Goal: Task Accomplishment & Management: Use online tool/utility

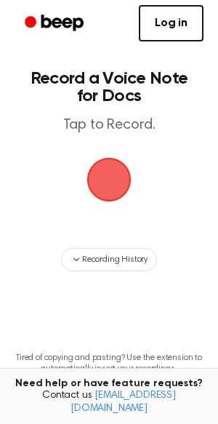
click at [120, 179] on span "button" at bounding box center [109, 179] width 52 height 52
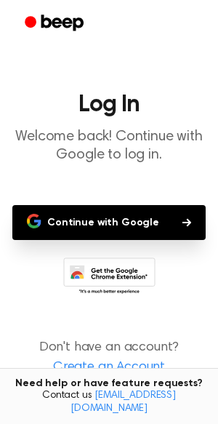
click at [125, 222] on button "Continue with Google" at bounding box center [108, 222] width 193 height 35
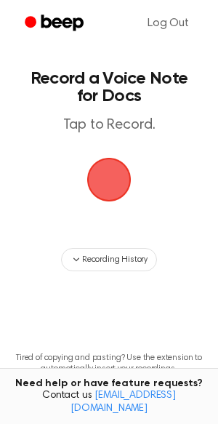
click at [104, 181] on span "button" at bounding box center [109, 179] width 47 height 47
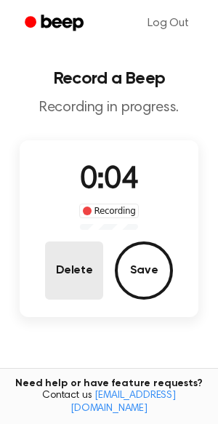
click at [88, 282] on button "Delete" at bounding box center [74, 270] width 58 height 58
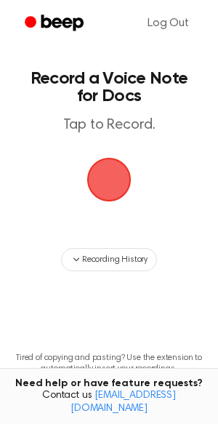
click at [129, 178] on span "button" at bounding box center [109, 179] width 47 height 47
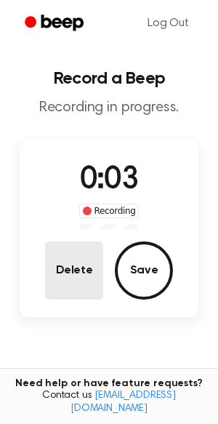
click at [81, 267] on button "Delete" at bounding box center [74, 270] width 58 height 58
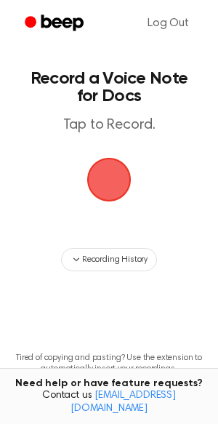
click at [106, 198] on span "button" at bounding box center [108, 179] width 76 height 76
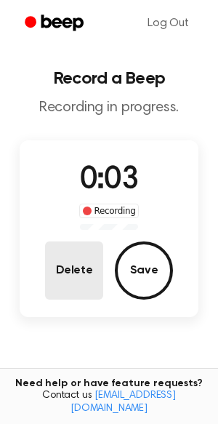
click at [86, 255] on button "Delete" at bounding box center [74, 270] width 58 height 58
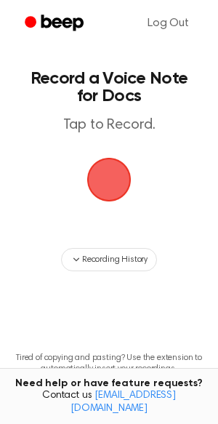
click at [107, 185] on span "button" at bounding box center [109, 180] width 44 height 44
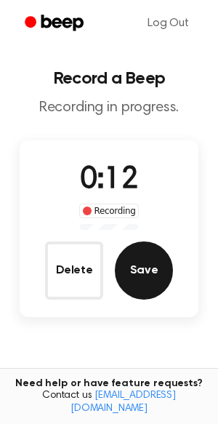
click at [137, 270] on button "Save" at bounding box center [144, 270] width 58 height 58
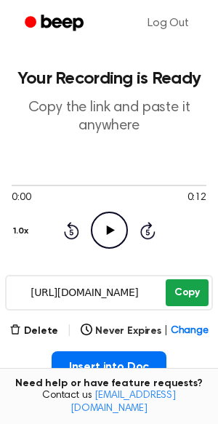
click at [204, 295] on button "Copy" at bounding box center [187, 292] width 43 height 27
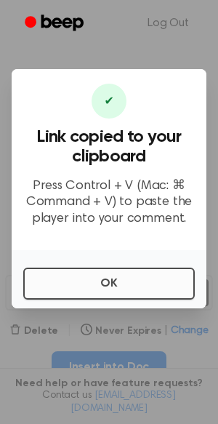
click at [132, 290] on button "OK" at bounding box center [109, 283] width 172 height 32
